Goal: Transaction & Acquisition: Purchase product/service

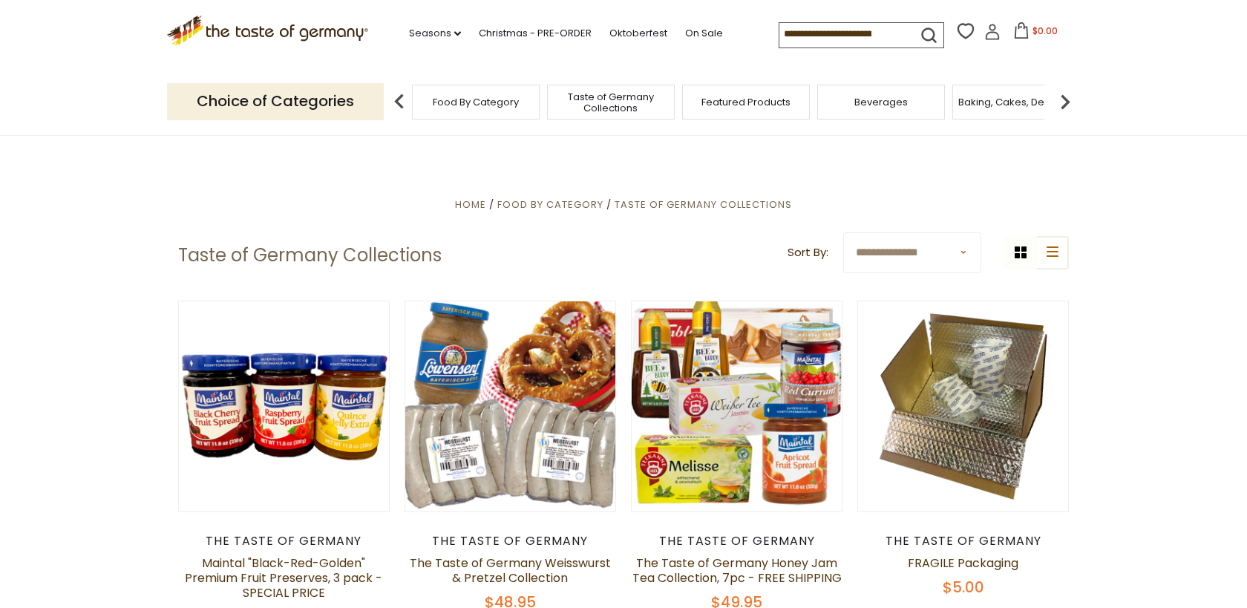
click at [1068, 105] on img at bounding box center [1066, 102] width 30 height 30
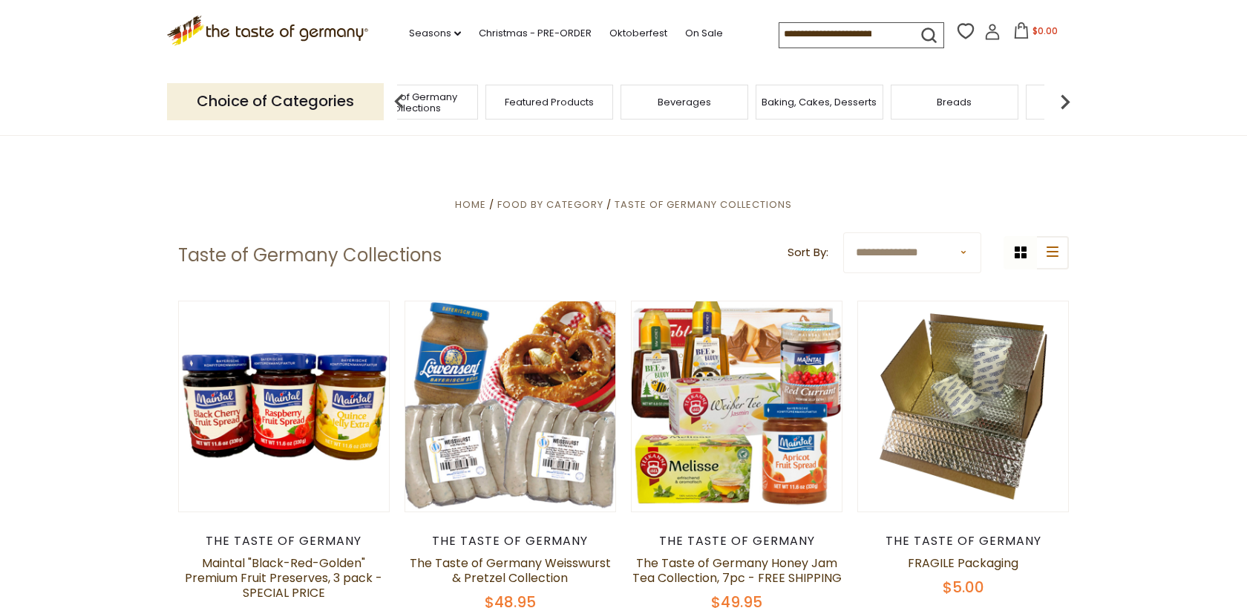
click at [1062, 100] on img at bounding box center [1066, 102] width 30 height 30
click at [905, 105] on span "Coffee, Cocoa & Tea" at bounding box center [905, 102] width 102 height 11
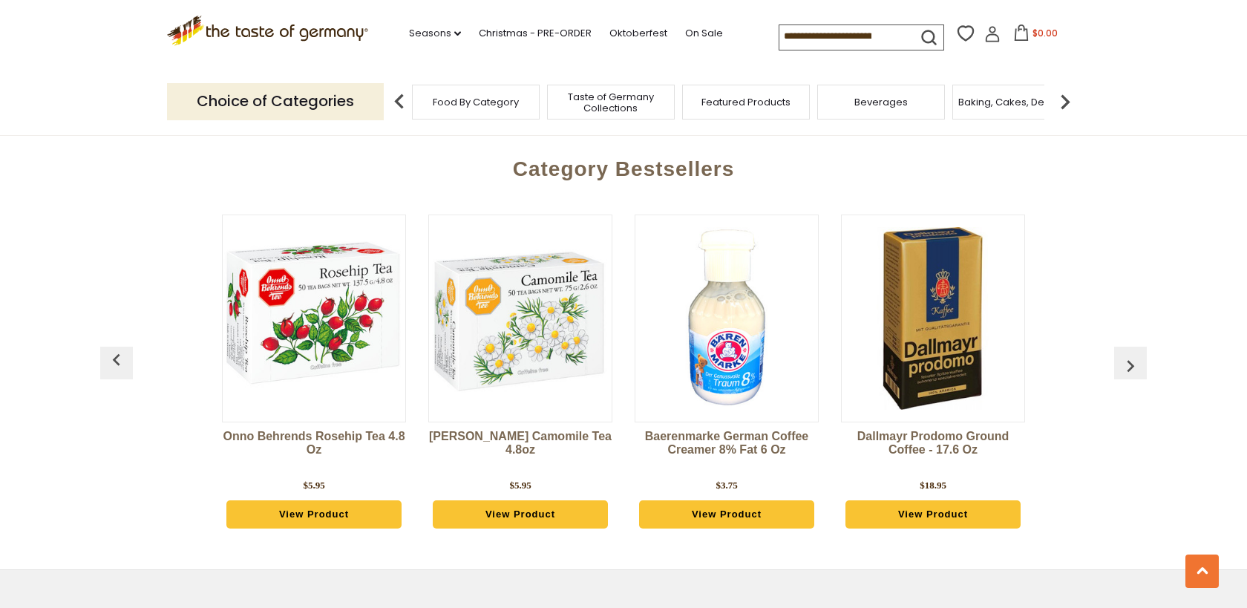
scroll to position [3460, 0]
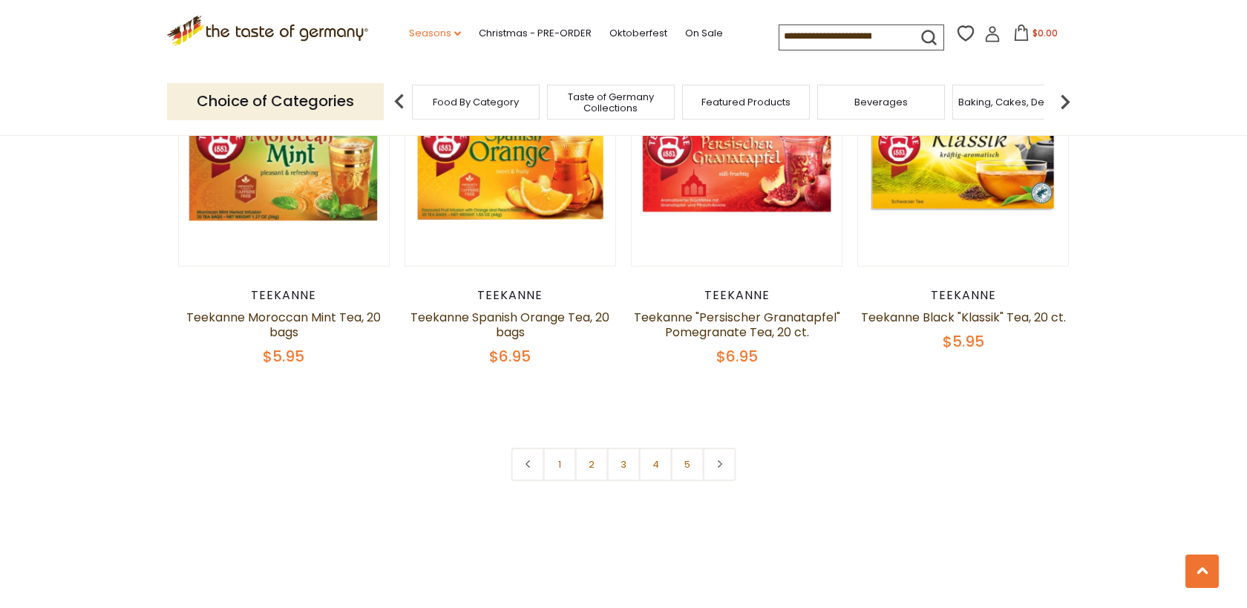
click at [445, 33] on link "Seasons dropdown_arrow" at bounding box center [435, 33] width 52 height 16
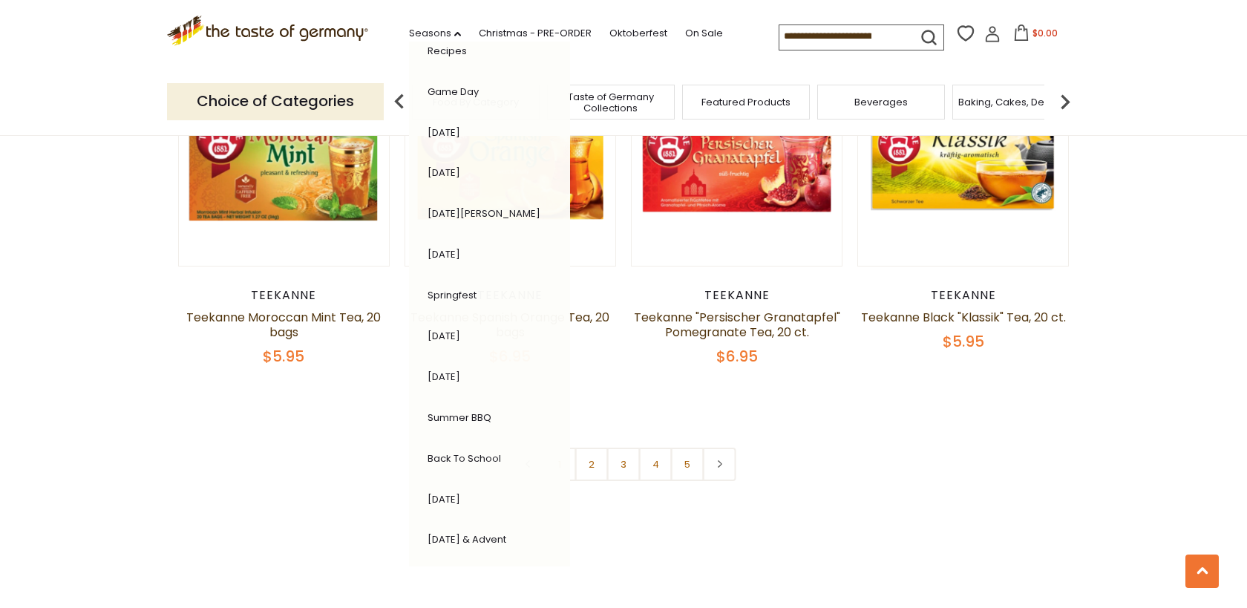
scroll to position [229, 0]
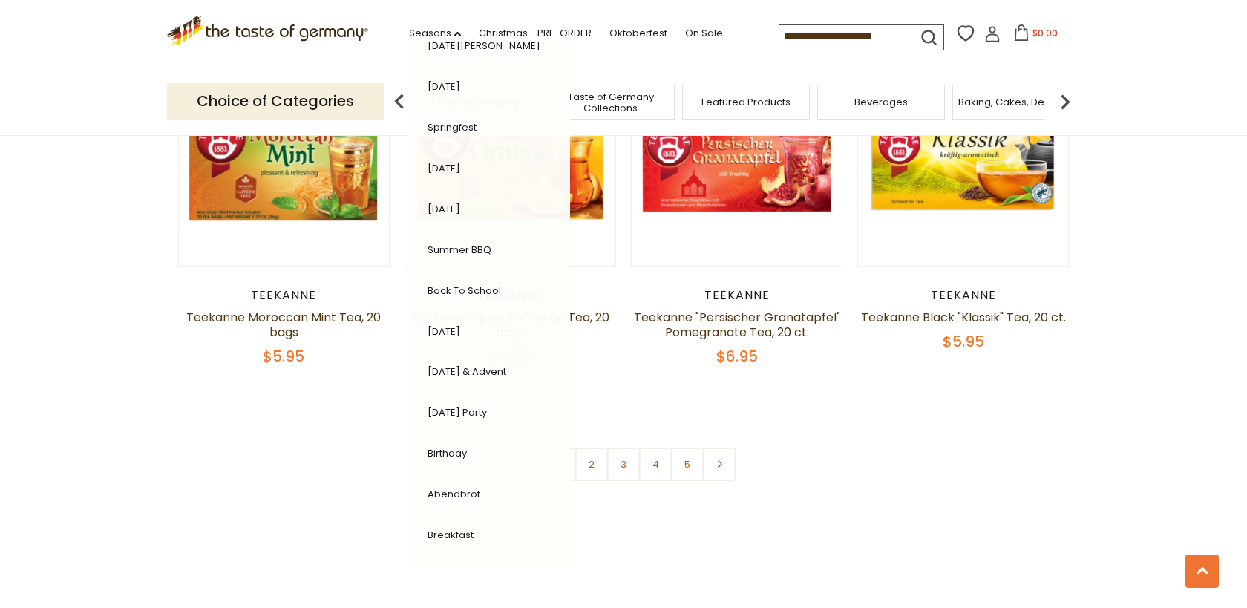
click at [477, 405] on link "[DATE] Party" at bounding box center [457, 412] width 59 height 14
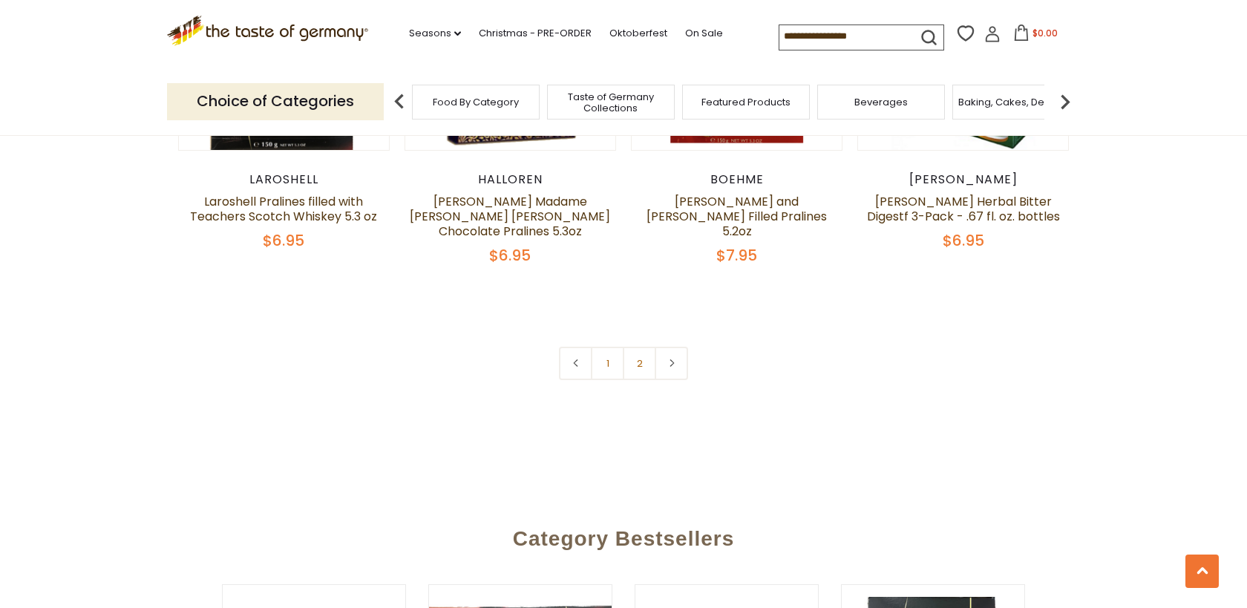
scroll to position [3414, 0]
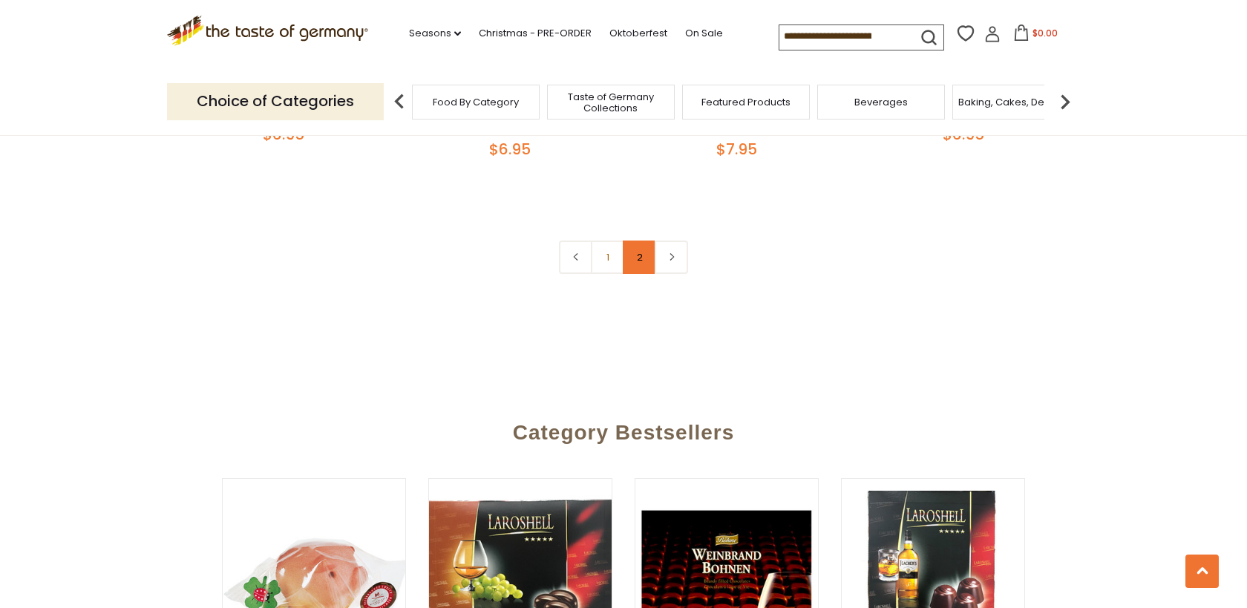
click at [644, 261] on link "2" at bounding box center [639, 257] width 33 height 33
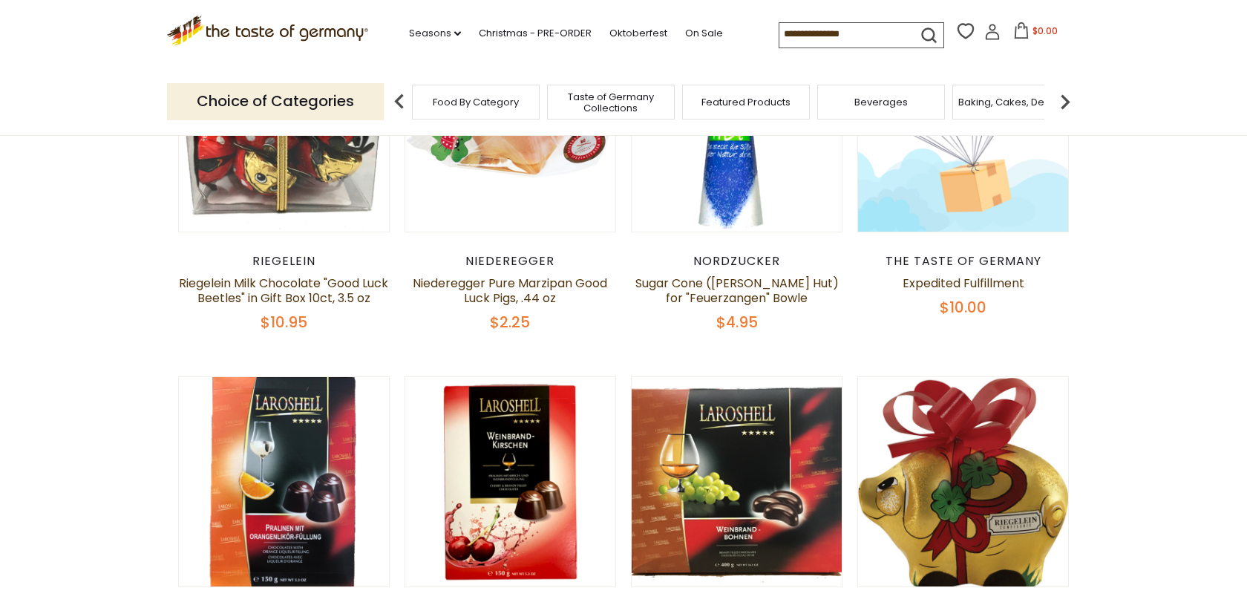
scroll to position [0, 0]
